Goal: Information Seeking & Learning: Learn about a topic

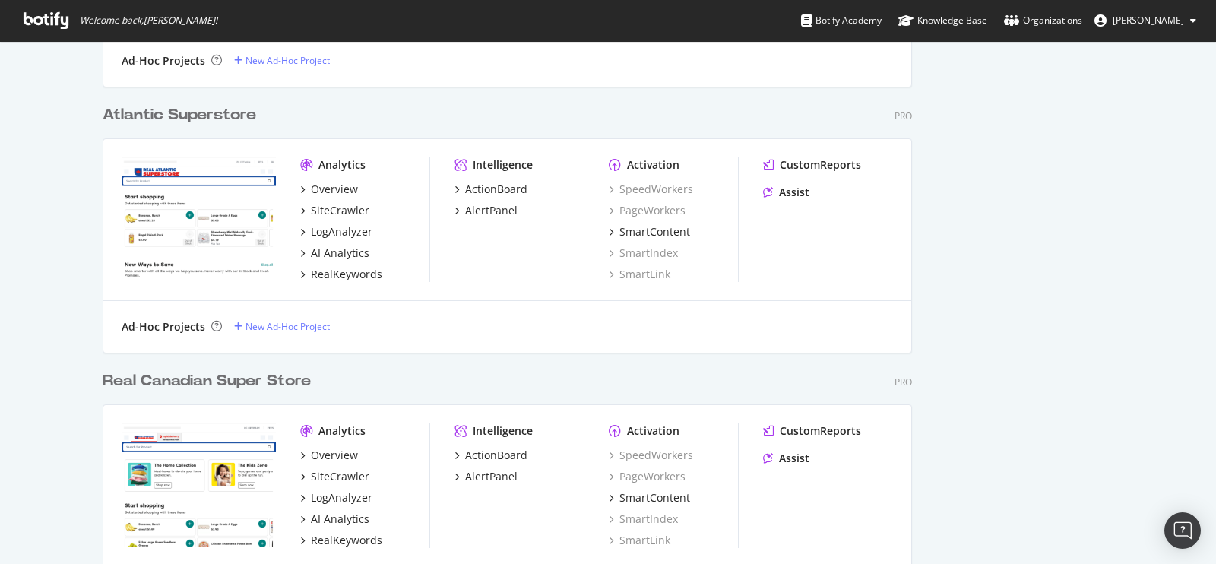
scroll to position [2013, 0]
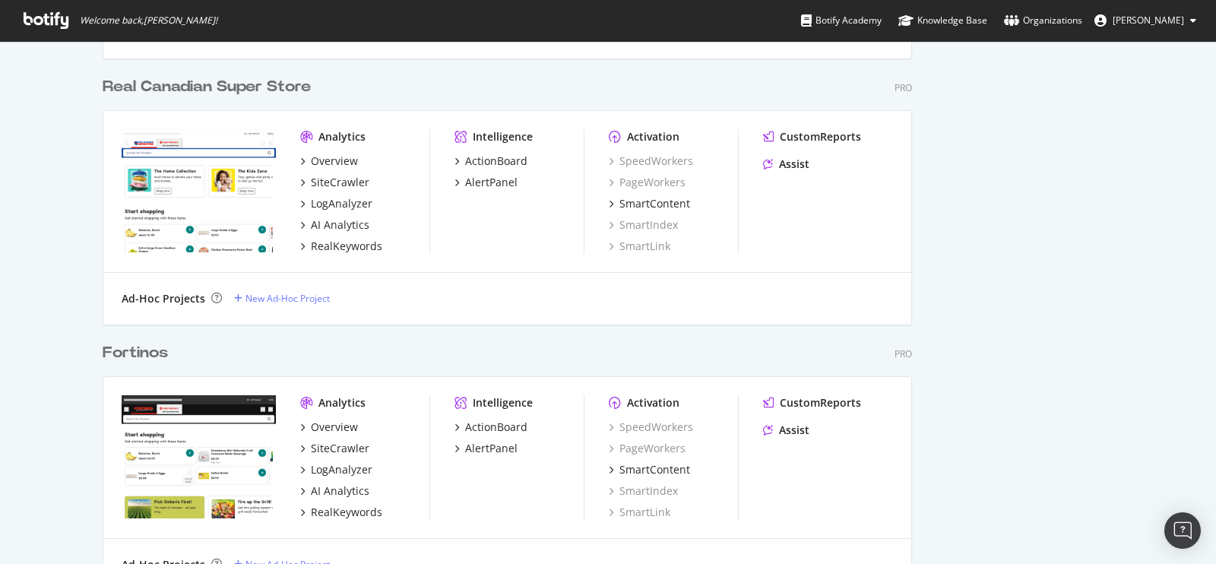
click at [208, 78] on div "Real Canadian Super Store" at bounding box center [207, 87] width 208 height 22
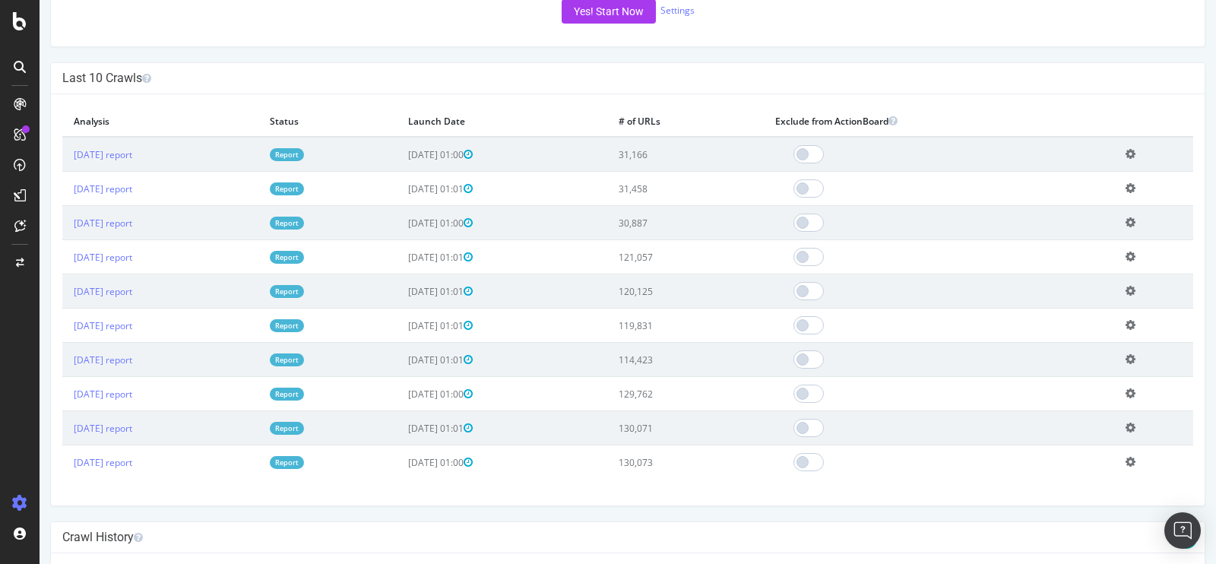
scroll to position [411, 0]
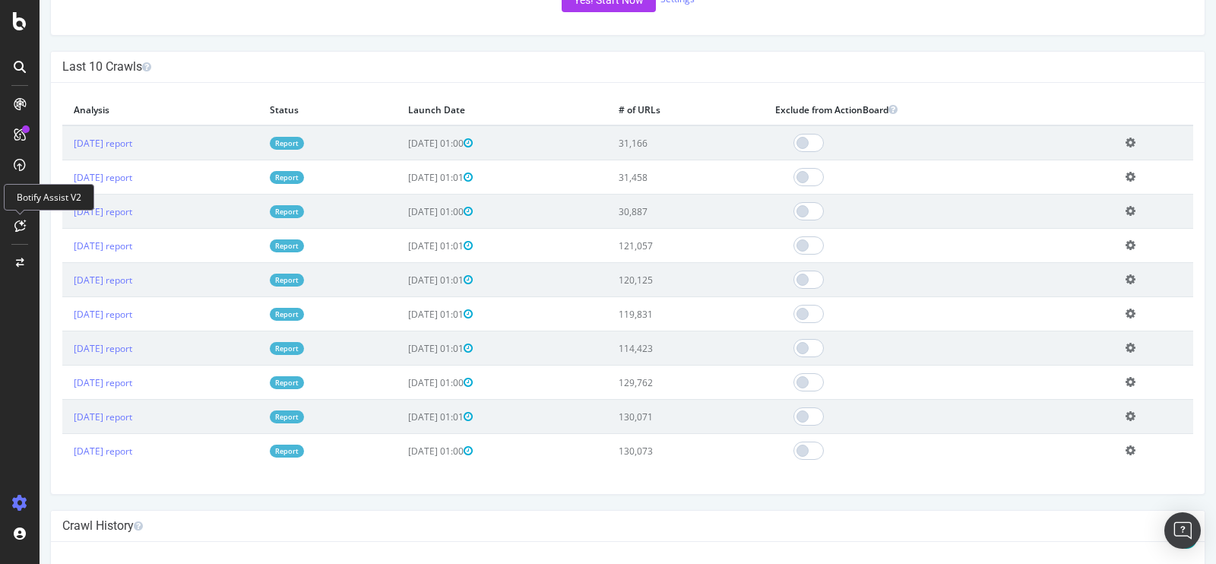
drag, startPoint x: 712, startPoint y: 239, endPoint x: 641, endPoint y: 239, distance: 71.5
click at [641, 239] on tr "2025 Sep. 13th report Report 2025-09-13 01:01 121,057 Add name Delete analysis" at bounding box center [627, 246] width 1131 height 34
drag, startPoint x: 722, startPoint y: 207, endPoint x: 632, endPoint y: 124, distance: 122.7
click at [632, 125] on tbody "2025 Oct. 4th report Report 2025-10-04 01:00 31,166 Add name Delete analysis 20…" at bounding box center [627, 296] width 1131 height 342
click at [519, 62] on h4 "Last 10 Crawls" at bounding box center [627, 66] width 1131 height 15
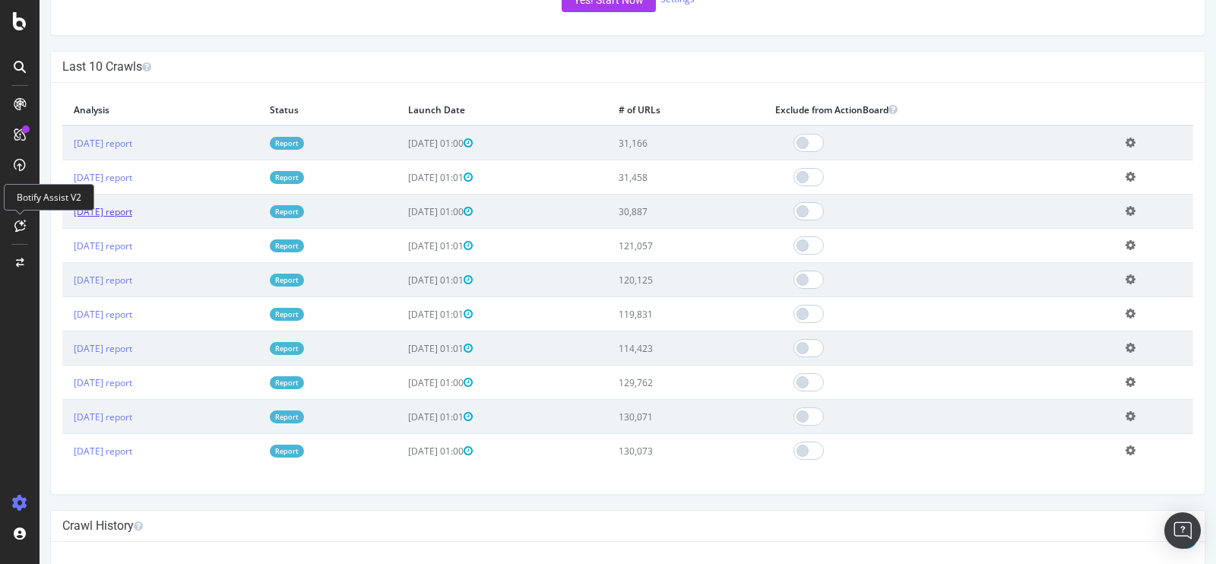
click at [132, 211] on link "2025 Sep. 20th report" at bounding box center [103, 211] width 59 height 13
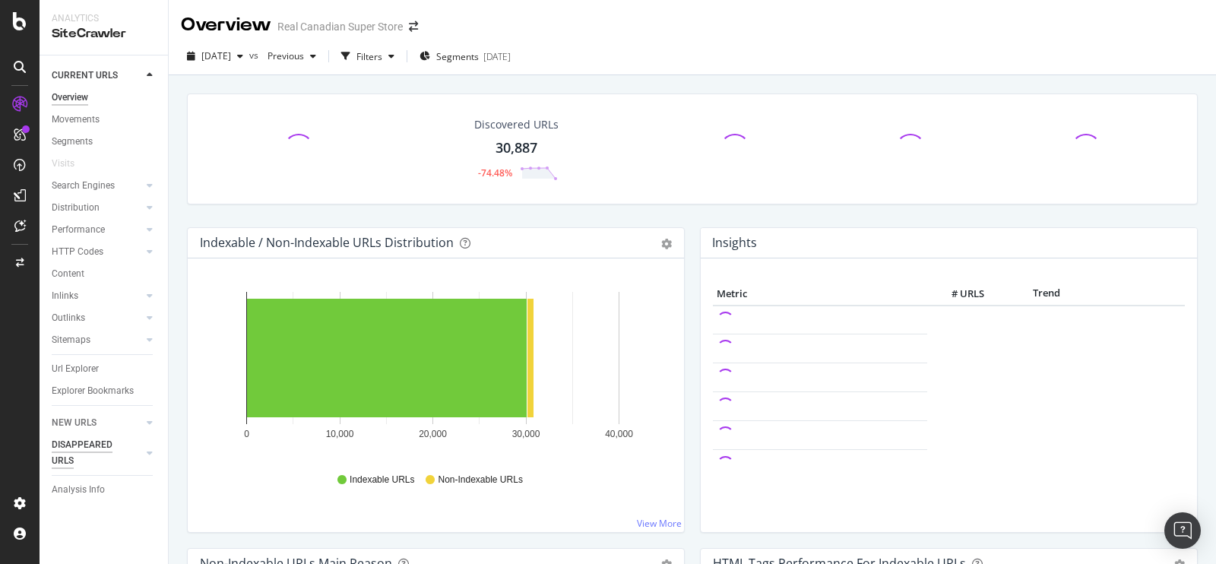
click at [86, 446] on div "DISAPPEARED URLS" at bounding box center [90, 453] width 77 height 32
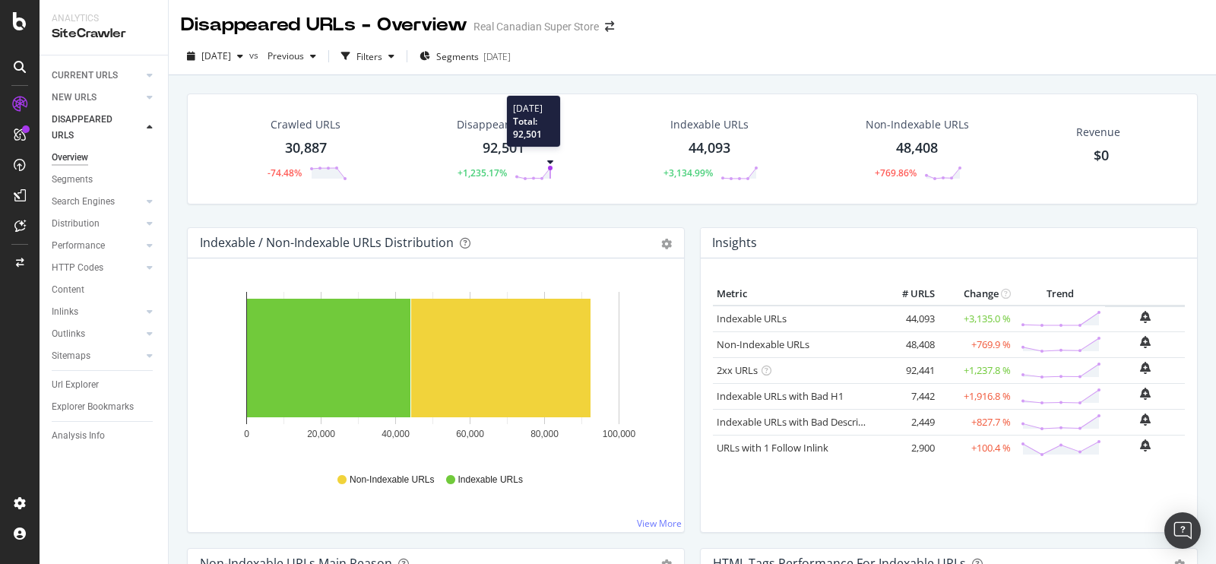
click at [548, 166] on circle at bounding box center [550, 168] width 5 height 5
click at [479, 55] on span "Segments" at bounding box center [457, 56] width 43 height 13
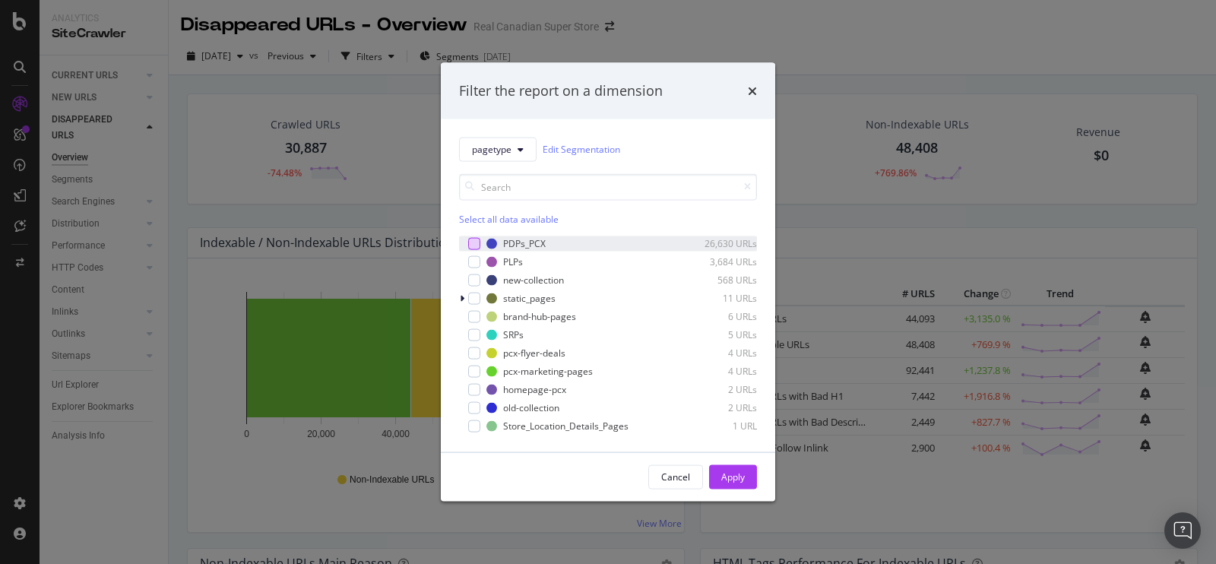
click at [475, 246] on div "modal" at bounding box center [474, 243] width 12 height 12
click at [728, 481] on div "Apply" at bounding box center [733, 477] width 24 height 13
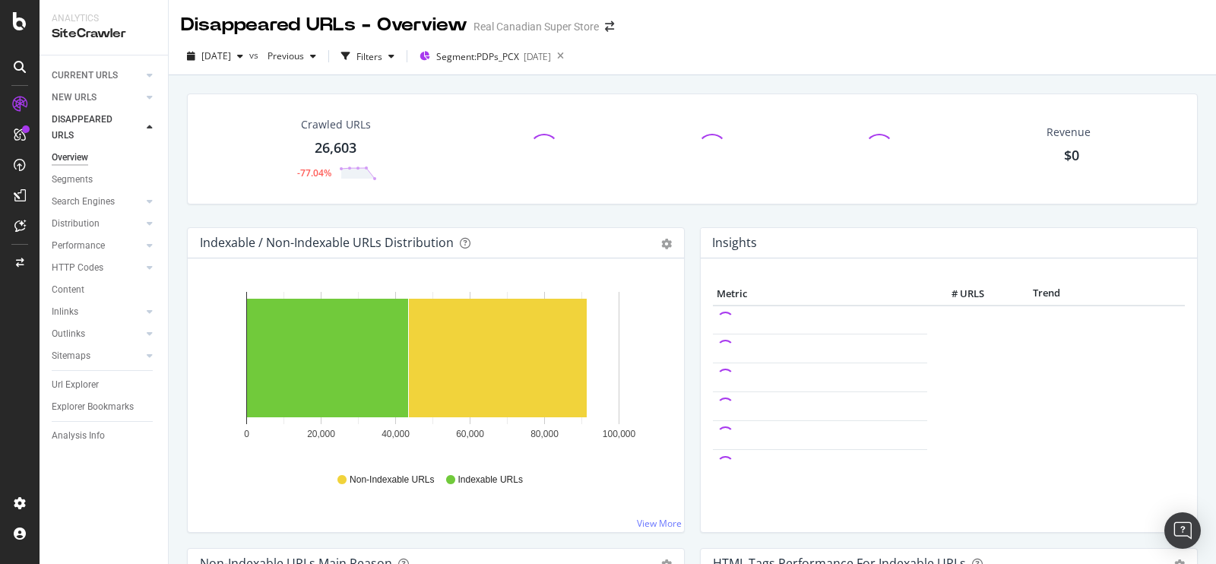
click at [534, 149] on span at bounding box center [544, 149] width 35 height 35
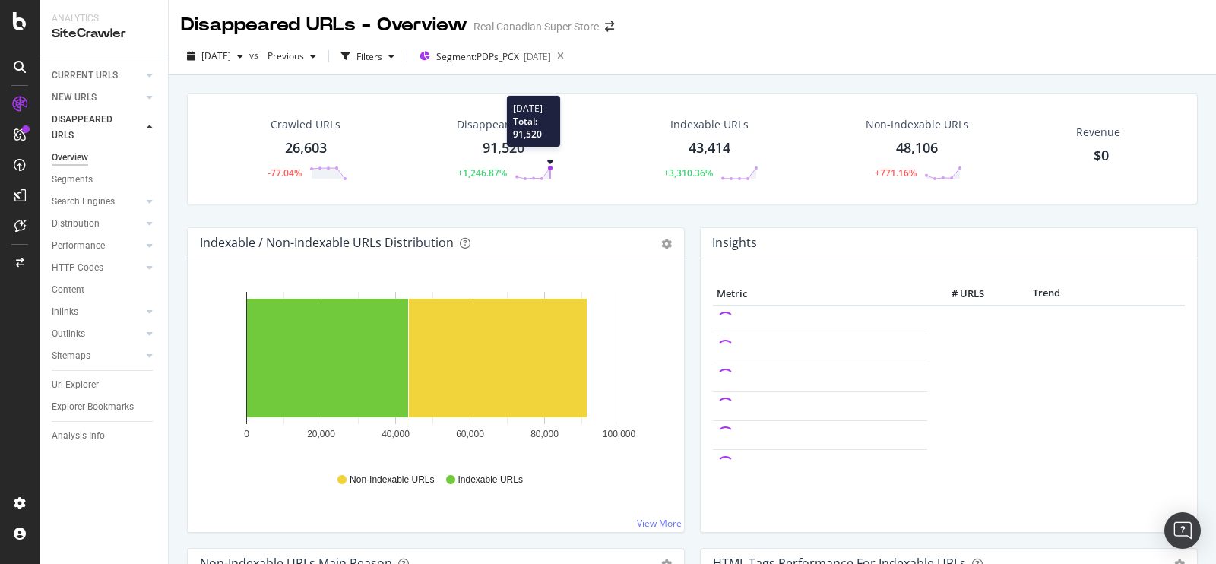
click at [544, 173] on polygon at bounding box center [533, 173] width 33 height 11
click at [493, 143] on div "91,520" at bounding box center [504, 148] width 42 height 20
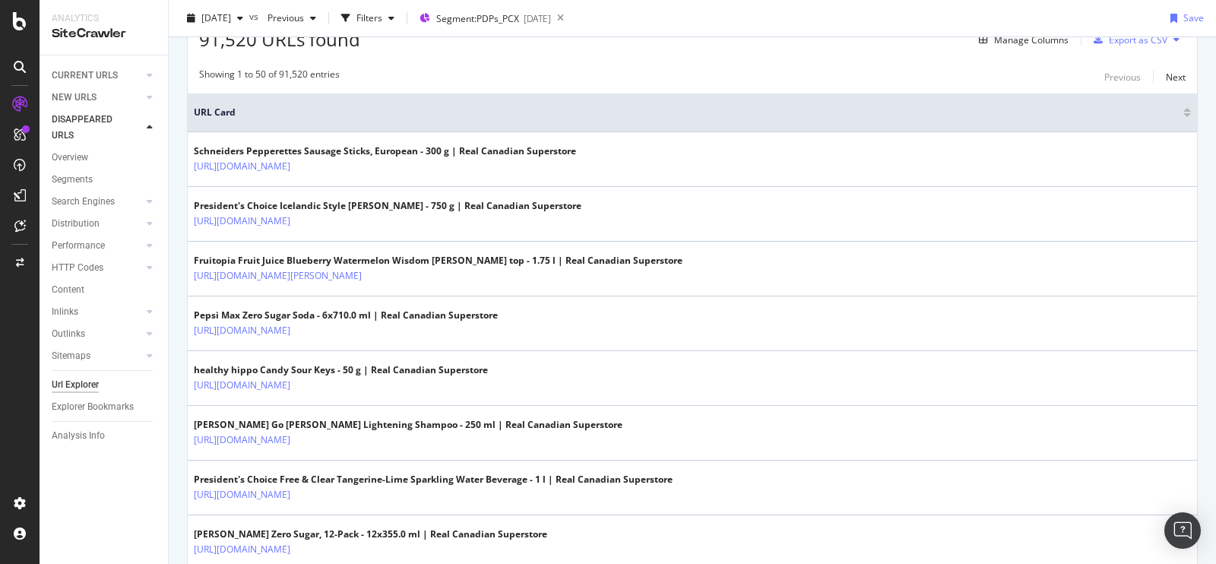
scroll to position [319, 0]
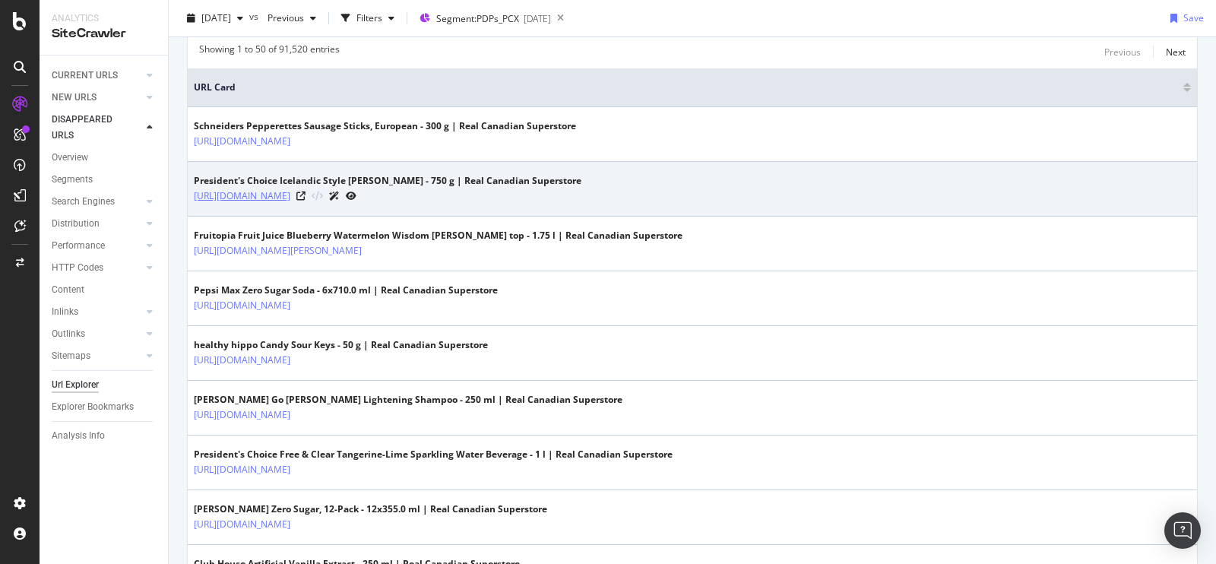
click at [290, 190] on link "https://www.realcanadiansuperstore.ca/en/icelandic-style-skyr-vanilla-yogurt/p/…" at bounding box center [242, 196] width 97 height 15
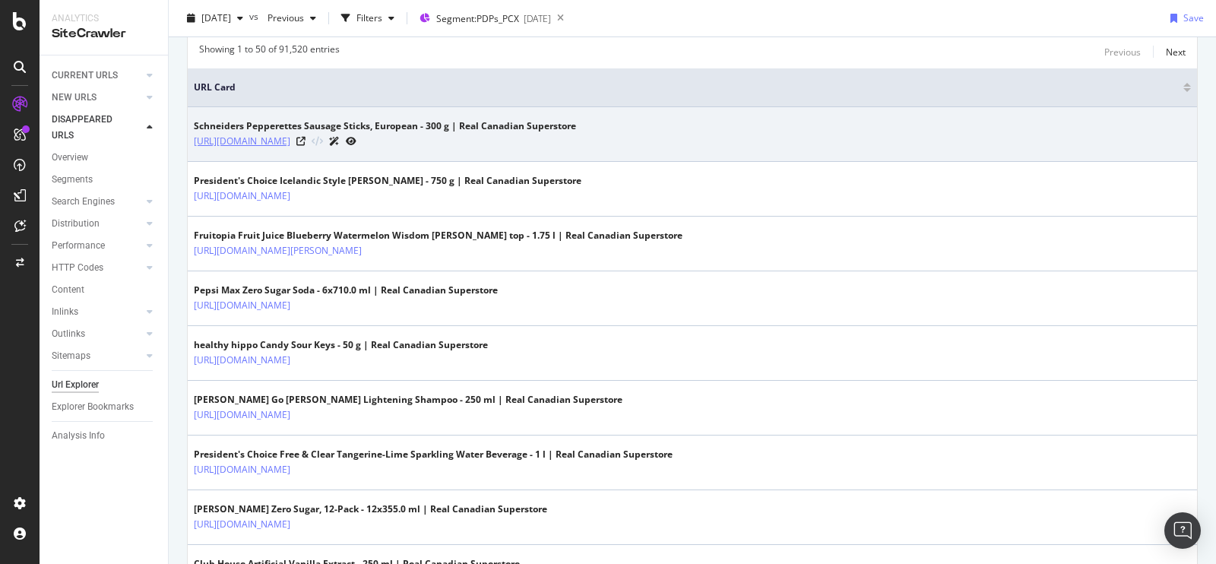
click at [290, 138] on link "https://www.realcanadiansuperstore.ca/en/pepperettes-sausage-sticks-european/p/…" at bounding box center [242, 141] width 97 height 15
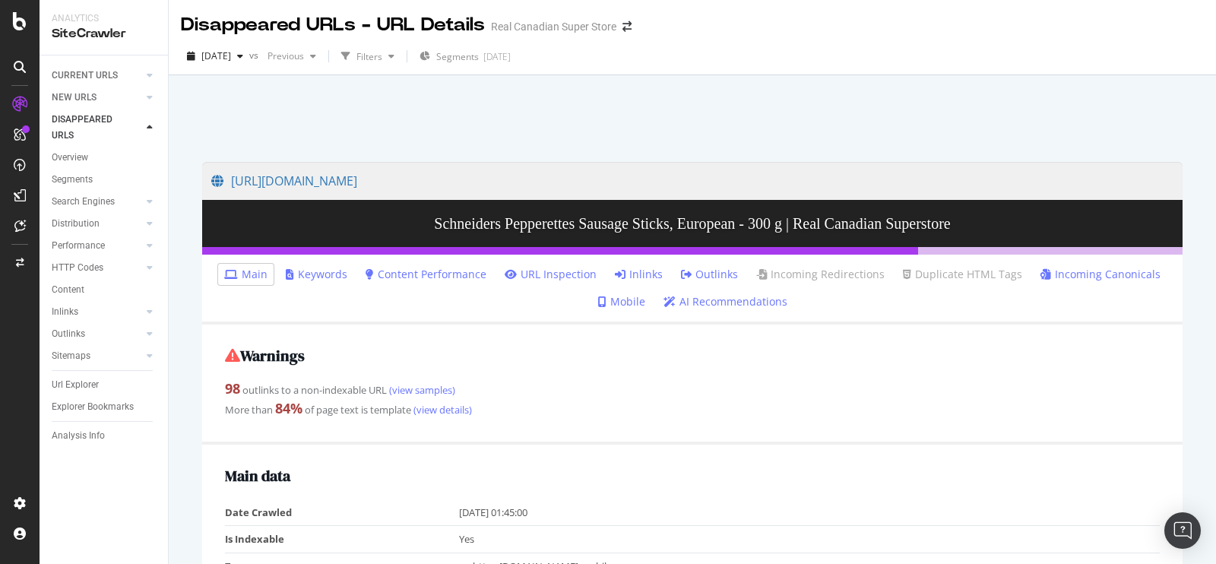
click at [1104, 222] on h3 "Schneiders Pepperettes Sausage Sticks, European - 300 g | Real Canadian Superst…" at bounding box center [692, 223] width 981 height 47
click at [80, 78] on div "CURRENT URLS" at bounding box center [85, 76] width 66 height 16
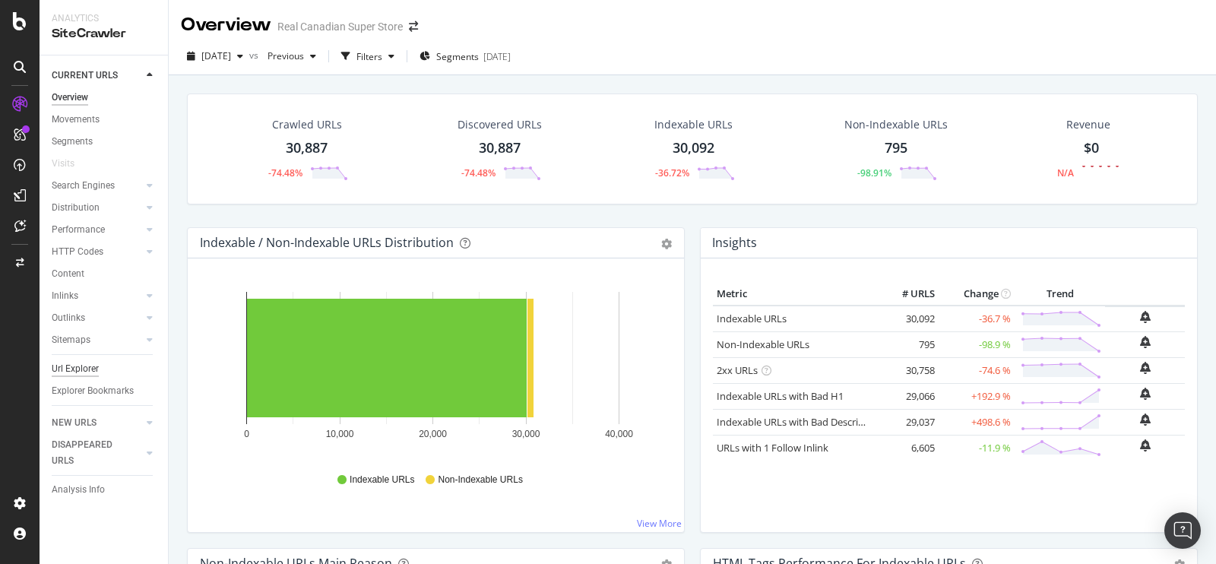
click at [75, 364] on div "Url Explorer" at bounding box center [75, 369] width 47 height 16
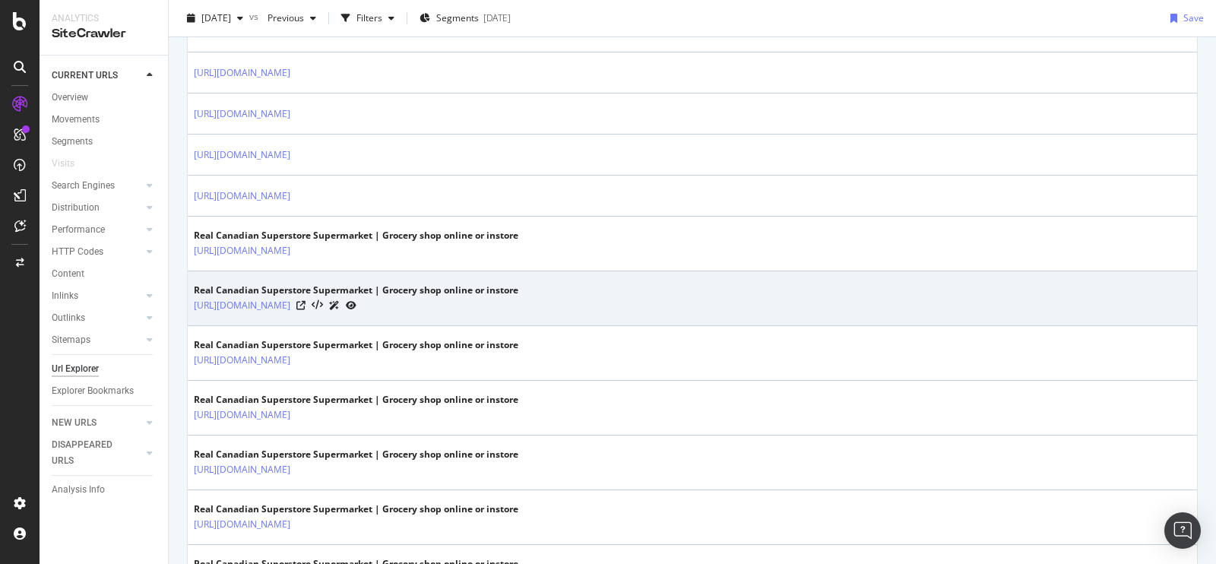
scroll to position [943, 0]
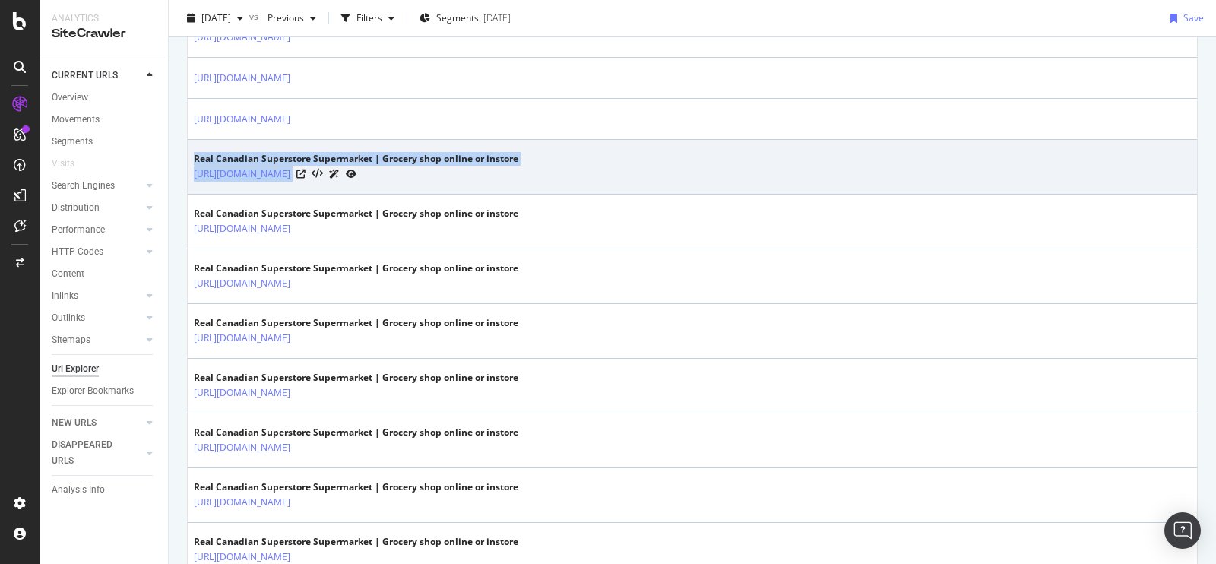
drag, startPoint x: 187, startPoint y: 144, endPoint x: 584, endPoint y: 176, distance: 398.1
click at [584, 176] on td "Real Canadian Superstore Supermarket | Grocery shop online or instore https://w…" at bounding box center [693, 167] width 1010 height 55
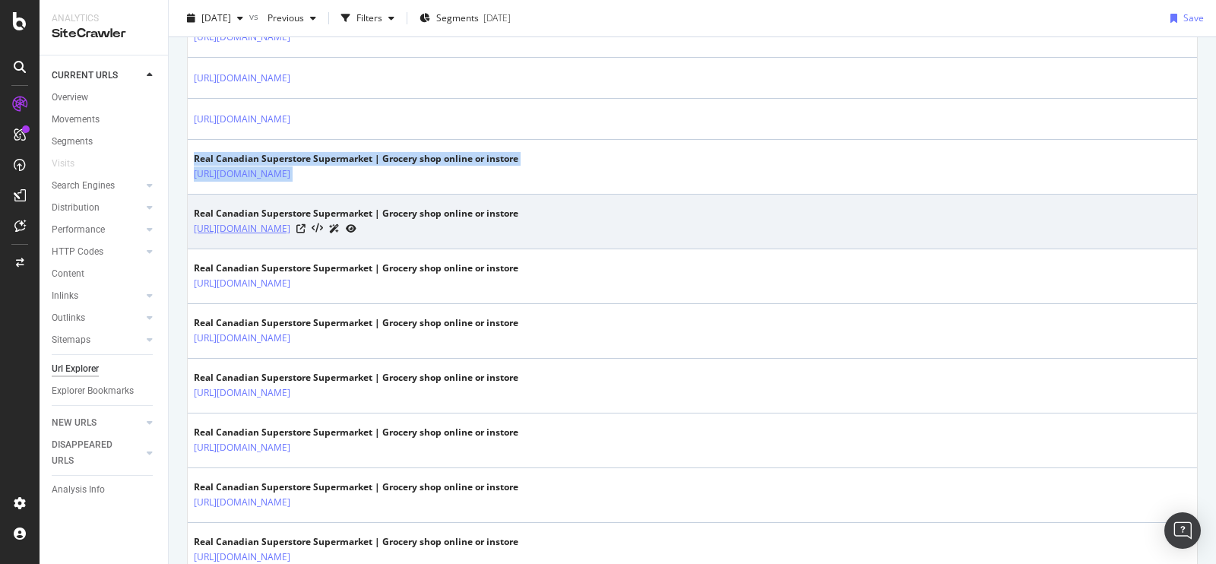
click at [290, 221] on link "[URL][DOMAIN_NAME]" at bounding box center [242, 228] width 97 height 15
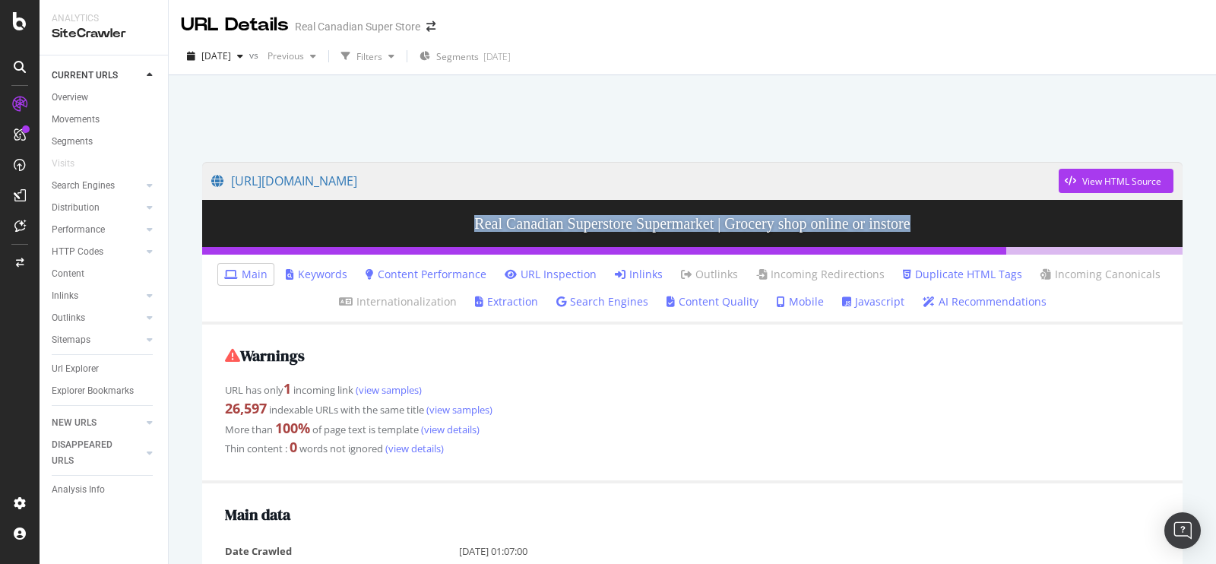
drag, startPoint x: 436, startPoint y: 223, endPoint x: 928, endPoint y: 231, distance: 491.9
click at [928, 231] on h3 "Real Canadian Superstore Supermarket | Grocery shop online or instore" at bounding box center [692, 223] width 981 height 47
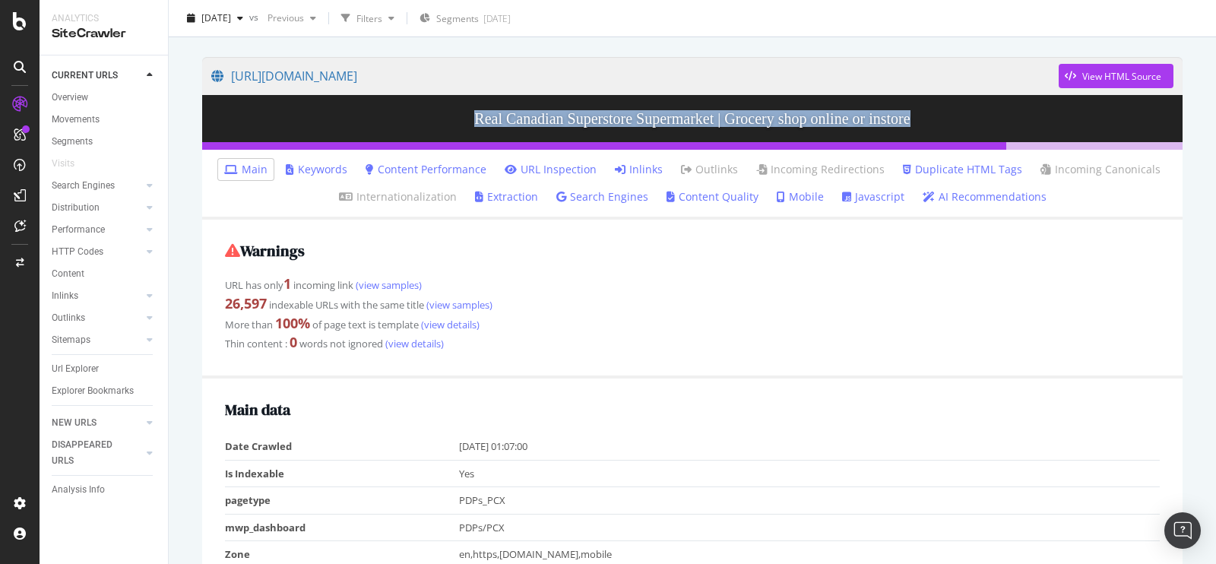
scroll to position [107, 0]
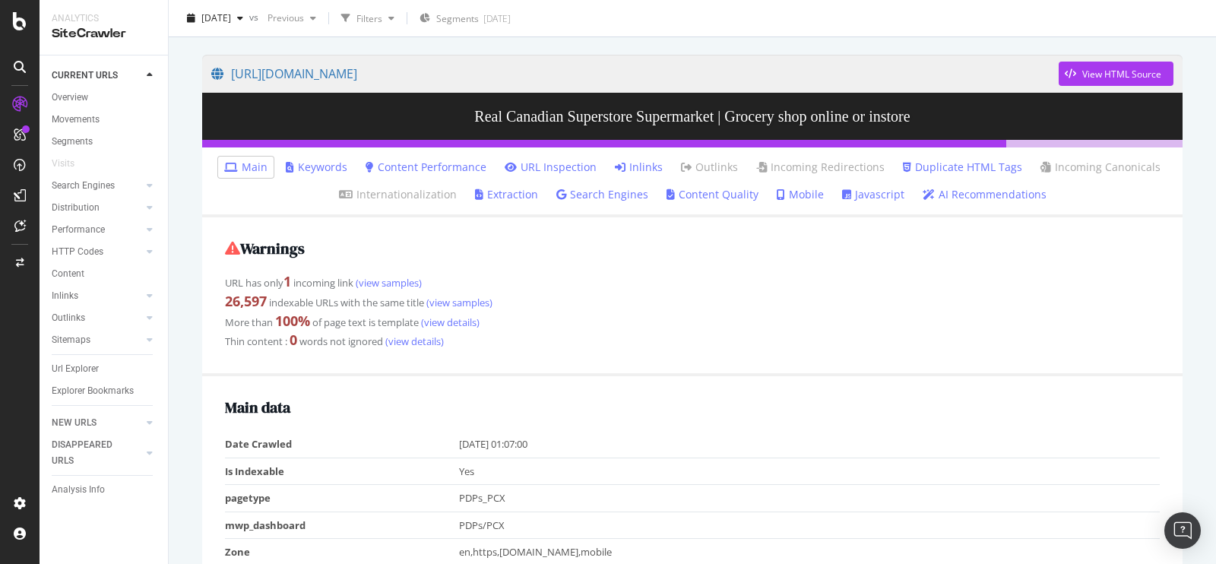
click at [867, 199] on link "Javascript" at bounding box center [873, 194] width 62 height 15
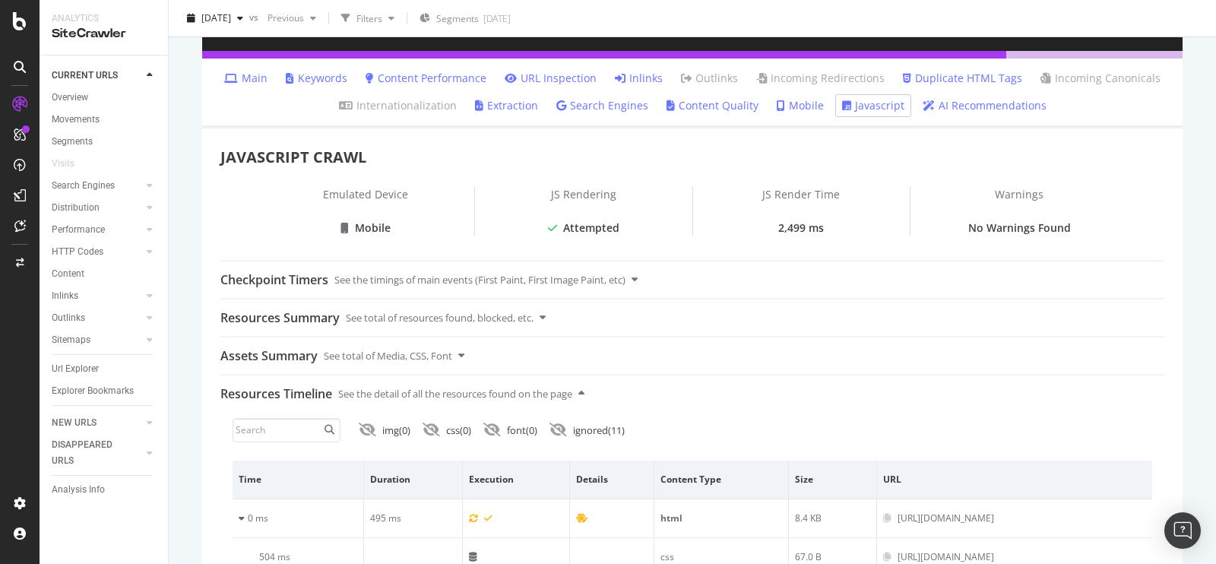
scroll to position [218, 0]
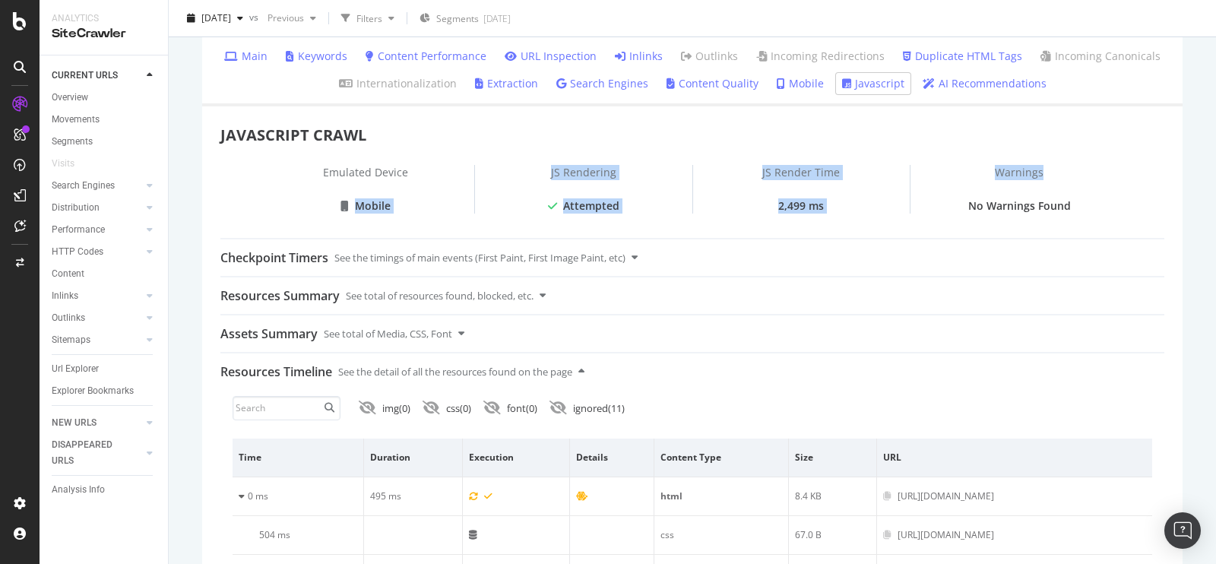
drag, startPoint x: 291, startPoint y: 197, endPoint x: 1053, endPoint y: 189, distance: 761.8
click at [1053, 189] on div "Emulated Device Mobile JS Rendering Attempted [PERSON_NAME] Time 2,499 ms Warni…" at bounding box center [692, 189] width 871 height 49
click at [806, 190] on div "JS Render Time" at bounding box center [801, 181] width 217 height 33
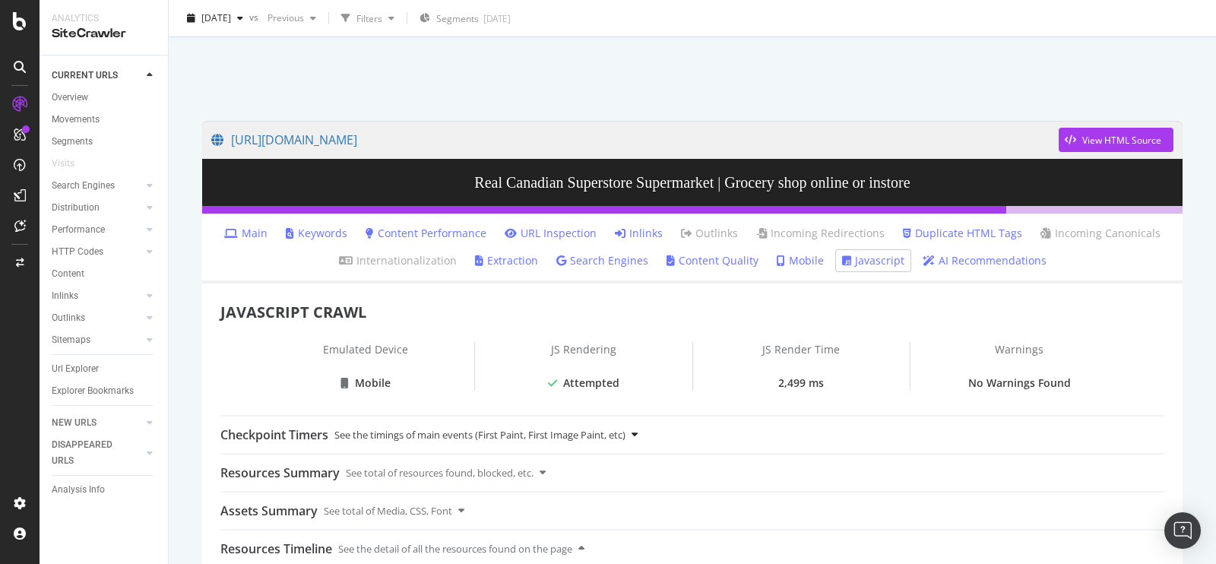
scroll to position [35, 0]
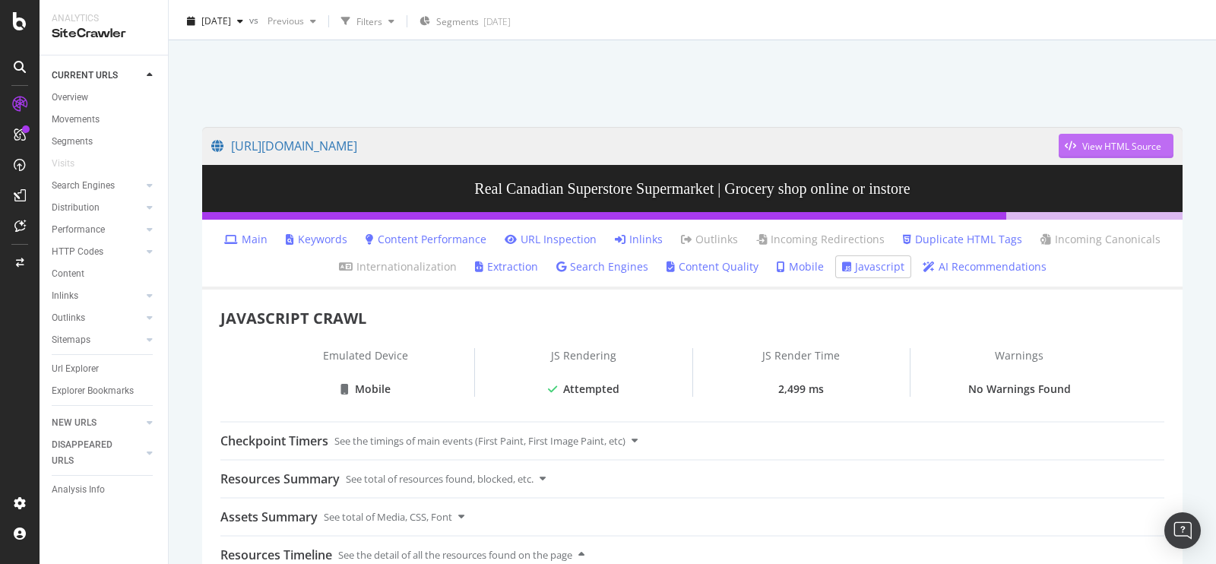
click at [1099, 140] on div "View HTML Source" at bounding box center [1122, 146] width 79 height 13
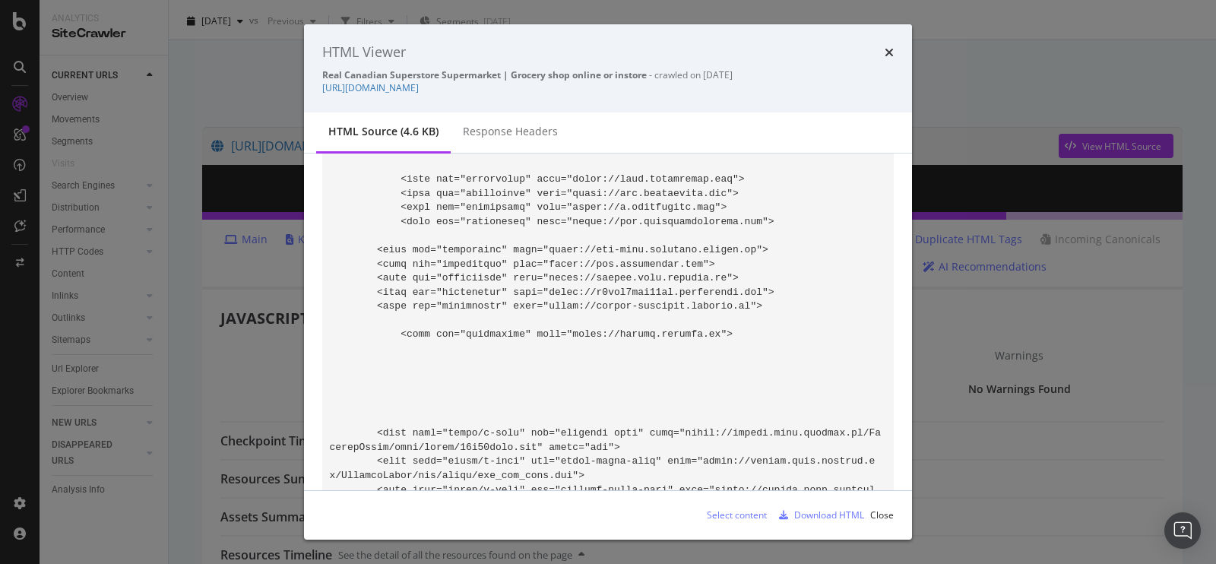
scroll to position [145, 0]
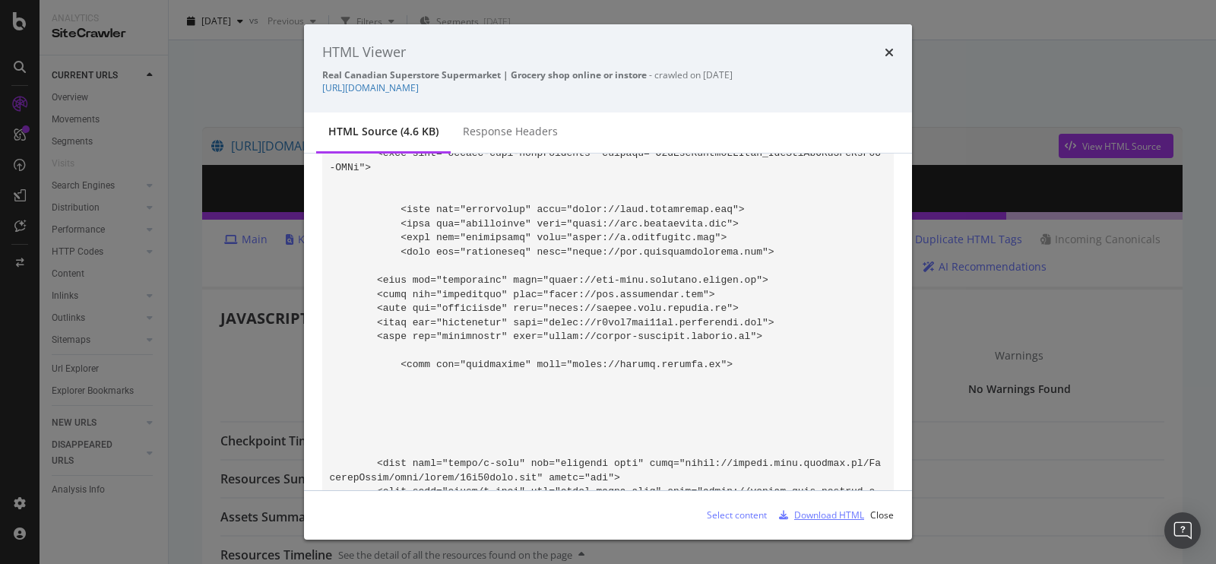
click at [823, 518] on div "Download HTML" at bounding box center [829, 515] width 70 height 13
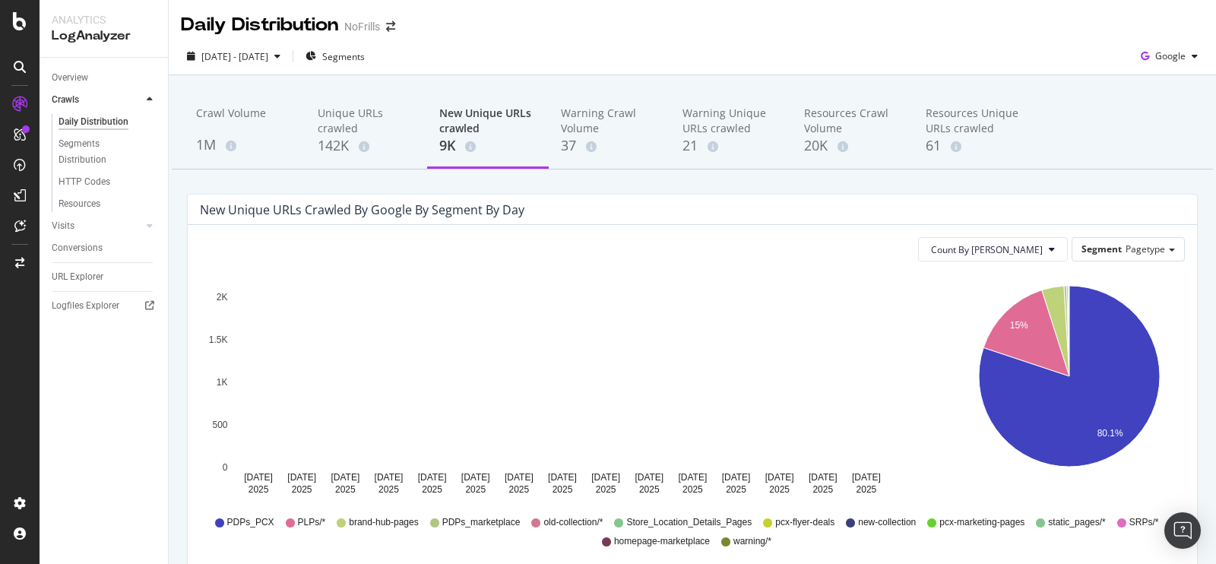
scroll to position [131, 0]
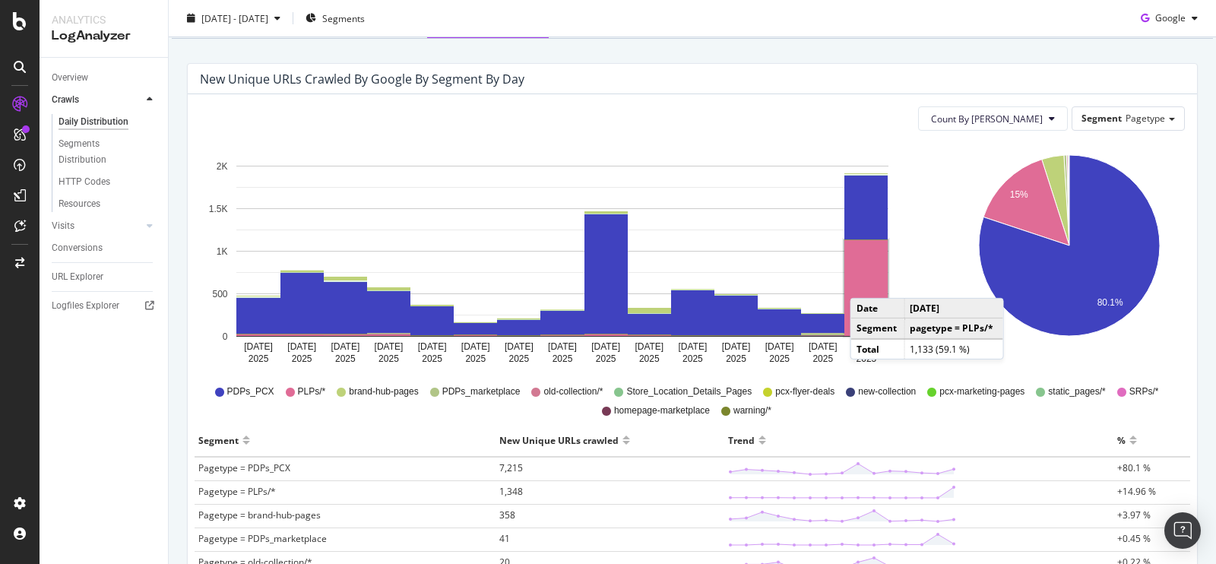
click at [865, 282] on rect "A chart." at bounding box center [866, 288] width 43 height 96
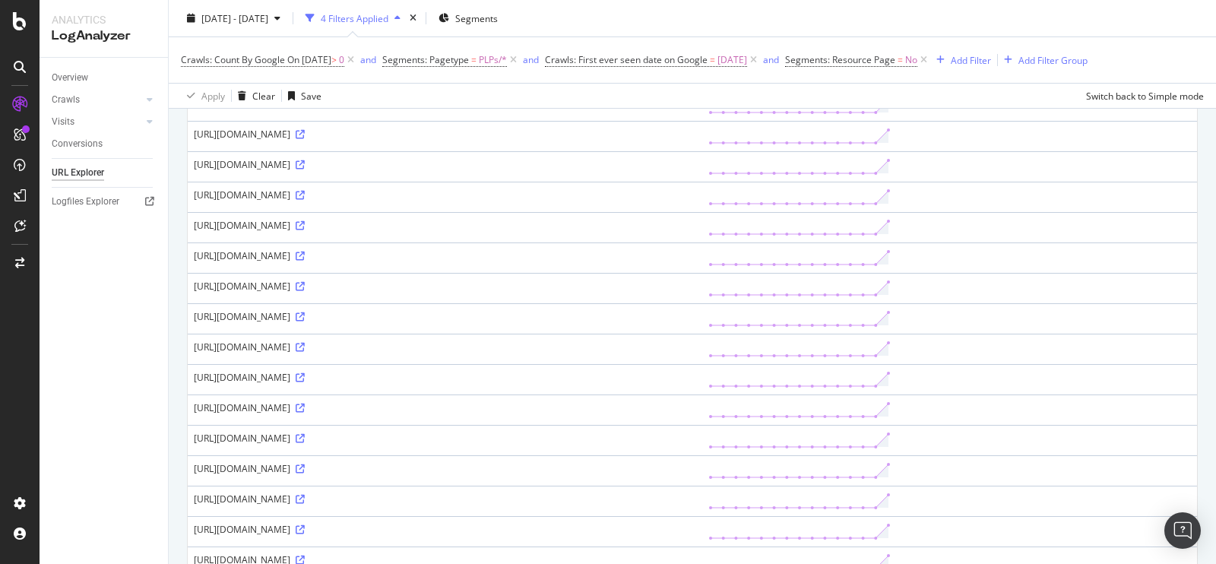
scroll to position [277, 0]
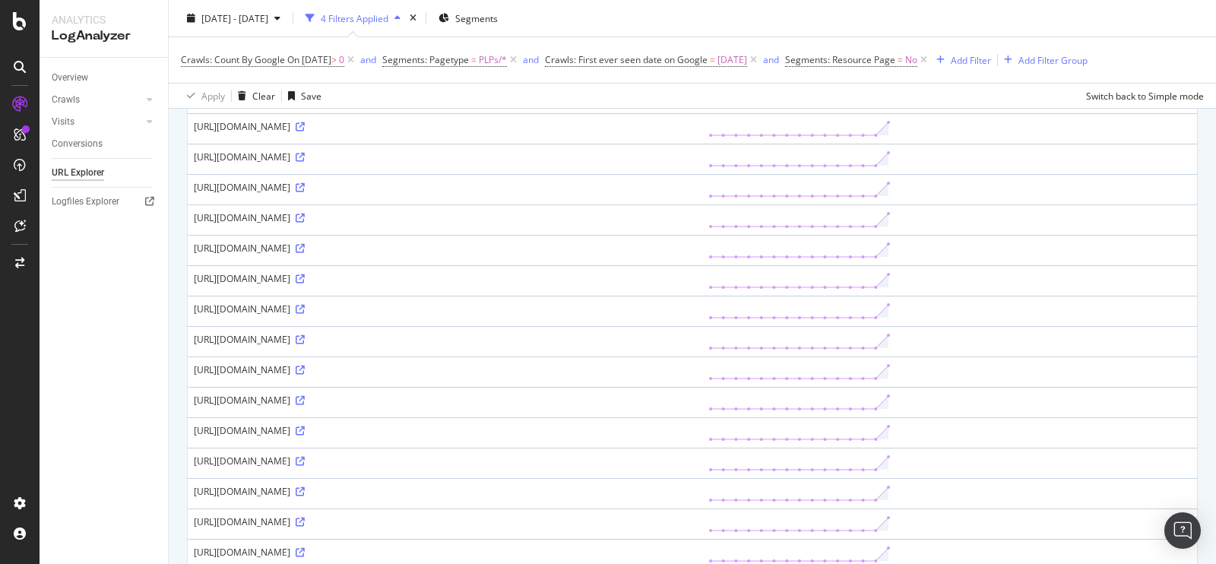
drag, startPoint x: 293, startPoint y: 242, endPoint x: 318, endPoint y: 243, distance: 25.1
click at [318, 243] on div "https://www.nofrills.ca/clpplp/automotive/automotive-fluids/windshield-washer-f…" at bounding box center [445, 248] width 503 height 13
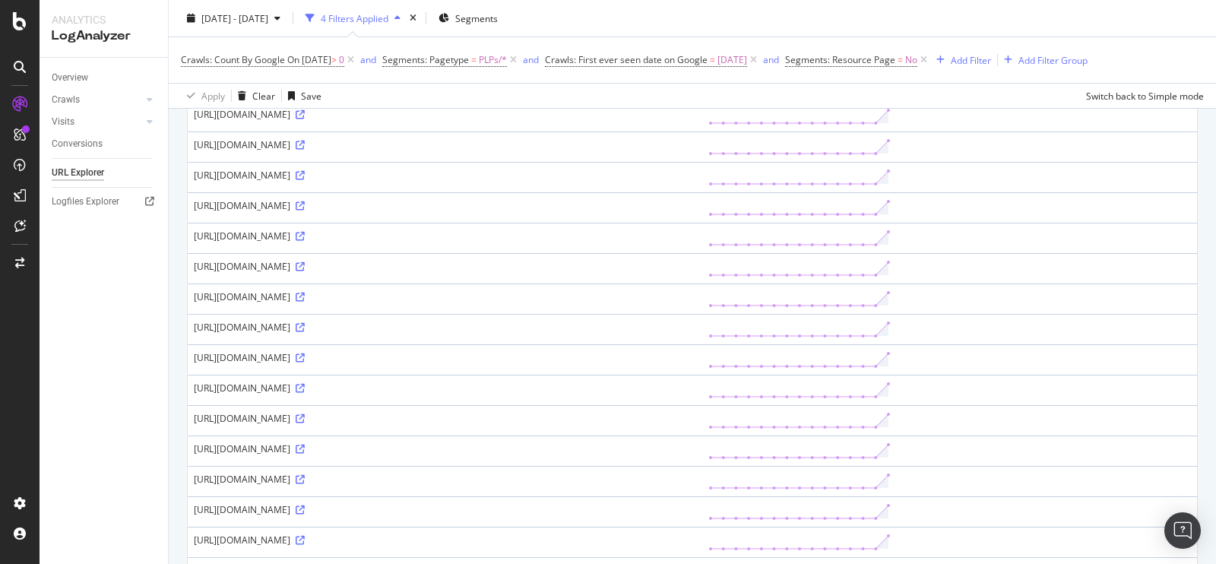
scroll to position [512, 0]
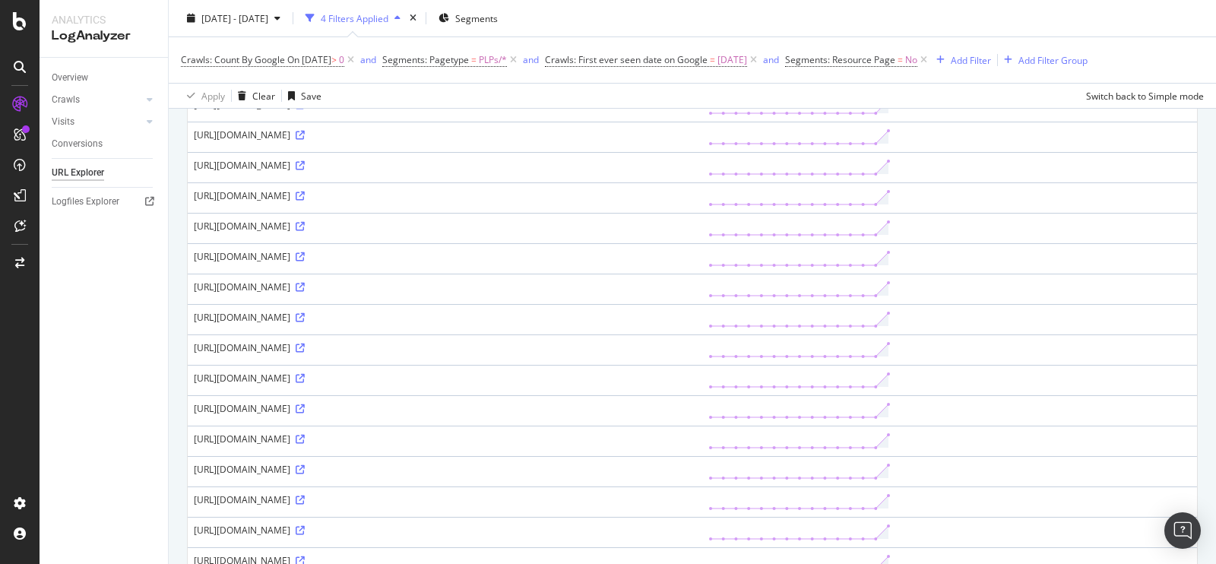
drag, startPoint x: 290, startPoint y: 281, endPoint x: 351, endPoint y: 287, distance: 61.1
click at [351, 287] on td "https://www.nofrills.ca/clpplp/clpplp/Food/Pantry/Condiments-%26-Toppings/c/282…" at bounding box center [445, 289] width 515 height 30
drag, startPoint x: 348, startPoint y: 277, endPoint x: 287, endPoint y: 275, distance: 61.6
click at [287, 281] on div "https://www.nofrills.ca/clpplp/clpplp/Food/Pantry/Condiments-%26-Toppings/c/282…" at bounding box center [445, 287] width 503 height 13
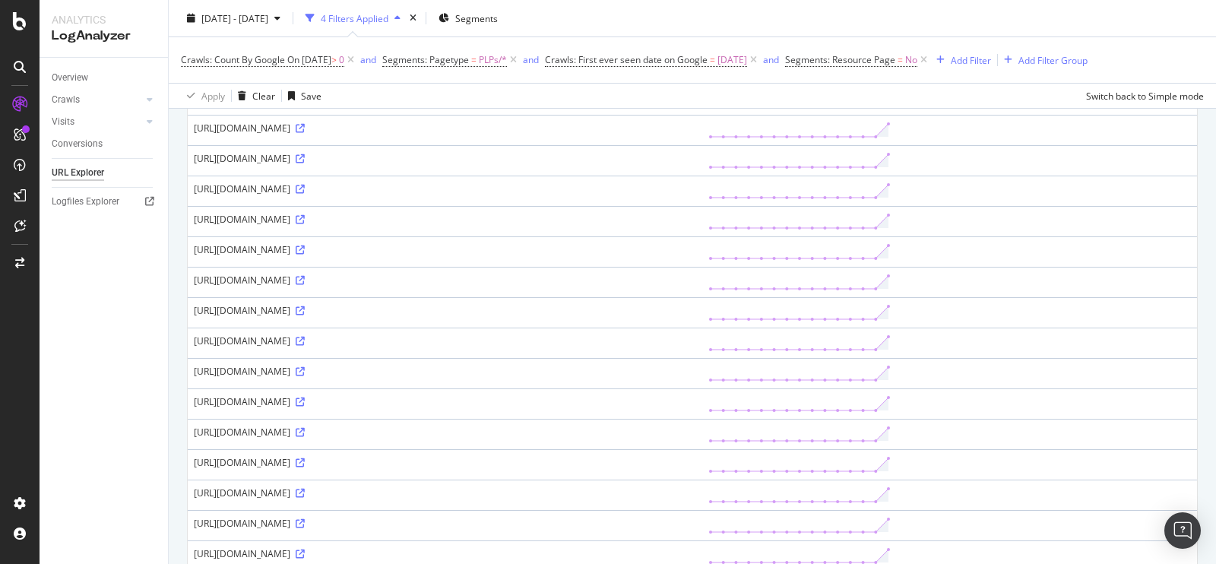
drag, startPoint x: 376, startPoint y: 357, endPoint x: 271, endPoint y: 356, distance: 104.2
click at [271, 365] on div "https://www.nofrills.ca/clpplp/clpplp/clpplp/Toys%2C-Games-%26-Hobbies/Party-Su…" at bounding box center [445, 371] width 503 height 13
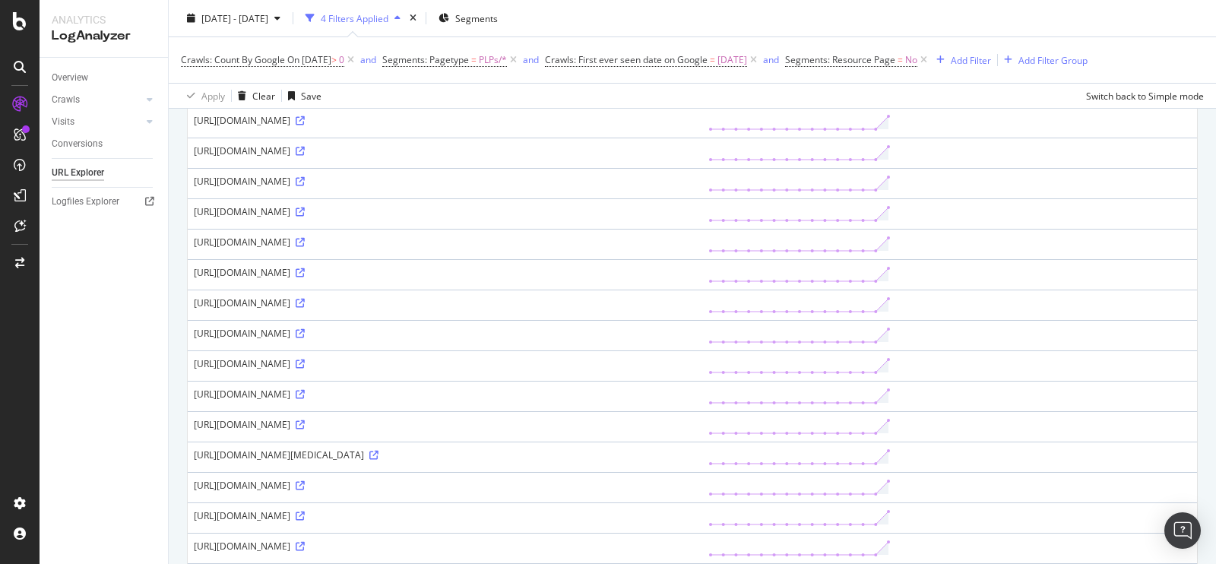
drag, startPoint x: 389, startPoint y: 322, endPoint x: 296, endPoint y: 315, distance: 93.8
click at [296, 327] on div "https://www.nofrills.ca/clpplp/clpplp/clpplp/clpplp/food/frozen-food/bakery-bre…" at bounding box center [445, 333] width 503 height 13
click at [341, 350] on td "https://www.nofrills.ca/clpplp/clpplp/clpplp/clpplp/household-supplies/bathroom…" at bounding box center [445, 365] width 515 height 30
